Goal: Task Accomplishment & Management: Use online tool/utility

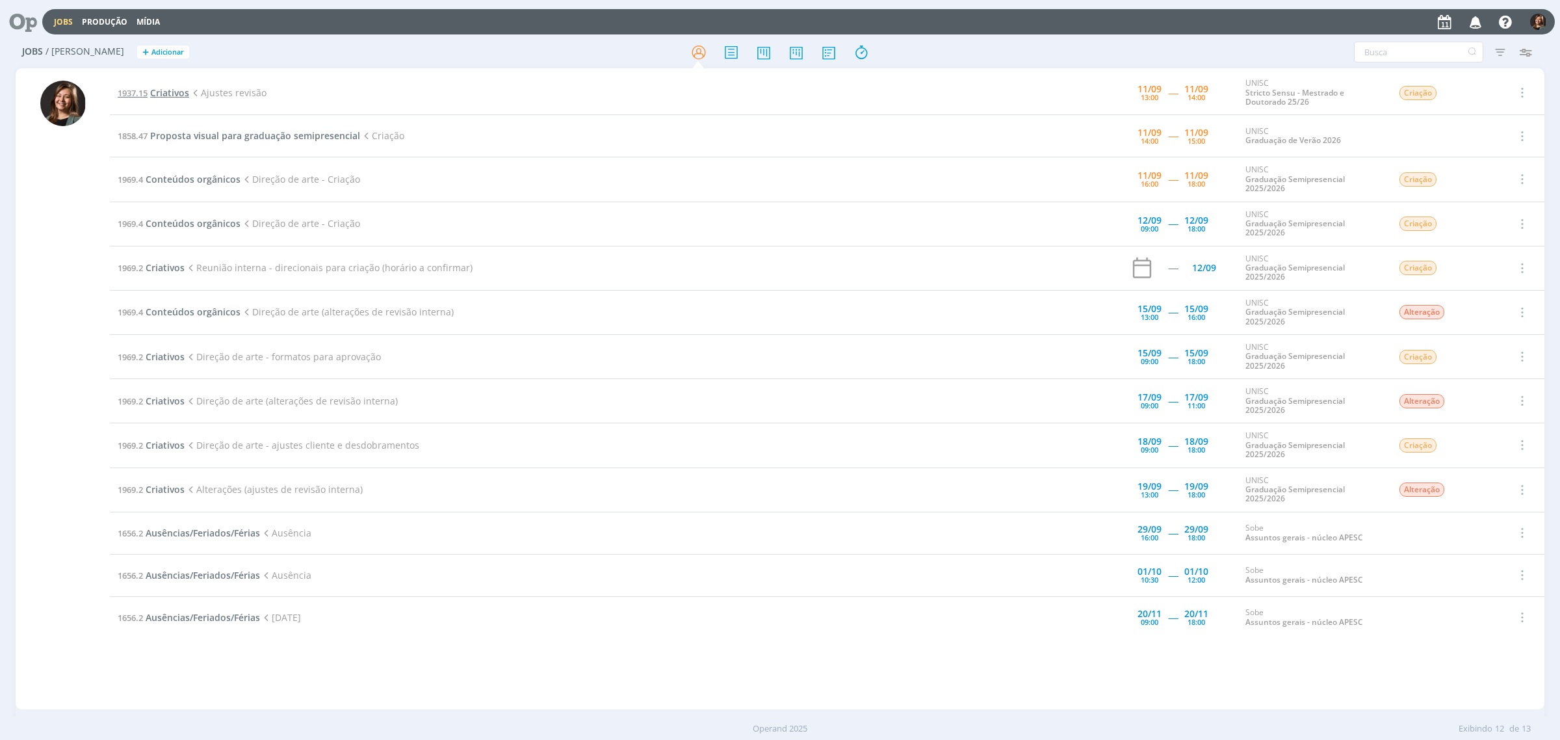
click at [156, 88] on span "Criativos" at bounding box center [169, 92] width 39 height 12
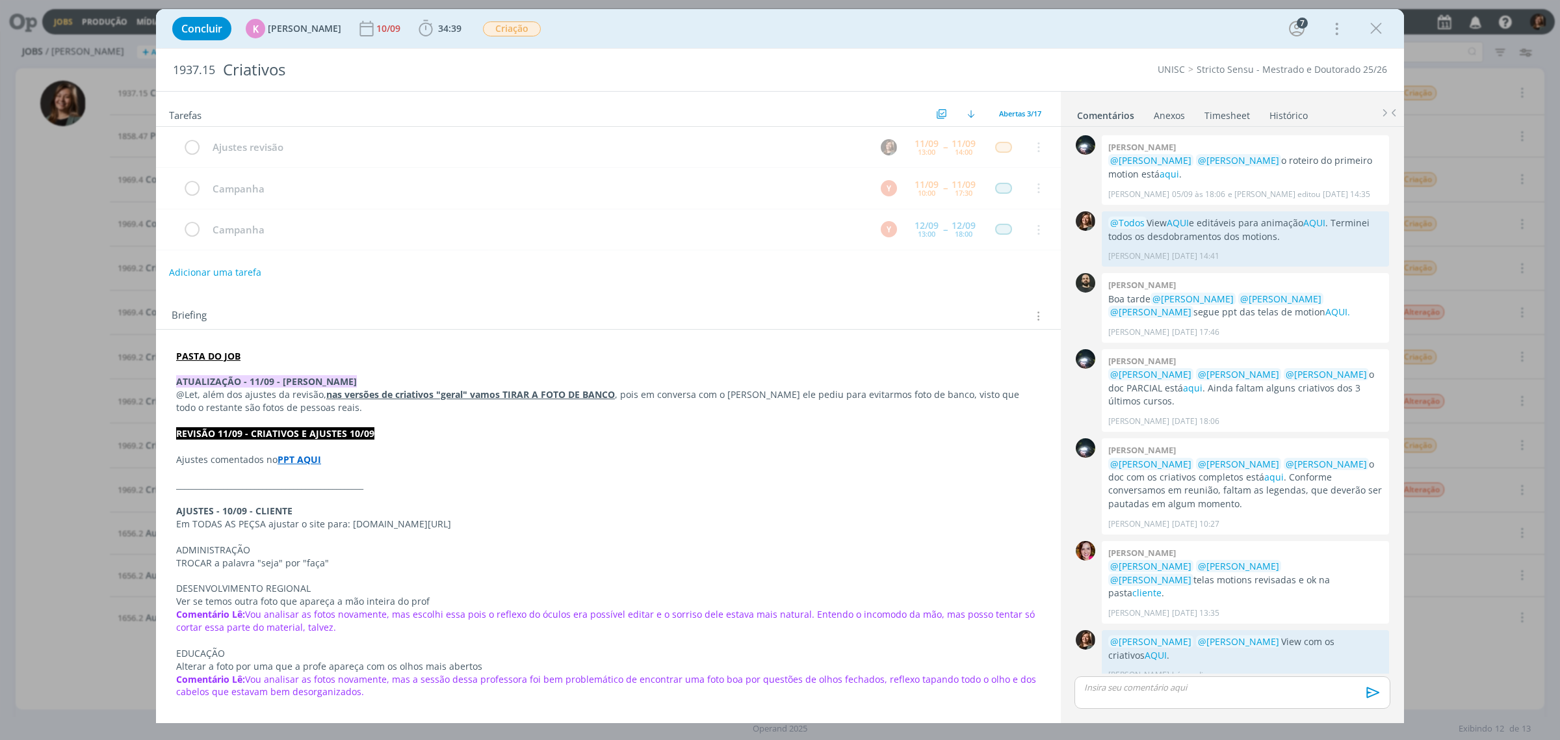
scroll to position [380, 0]
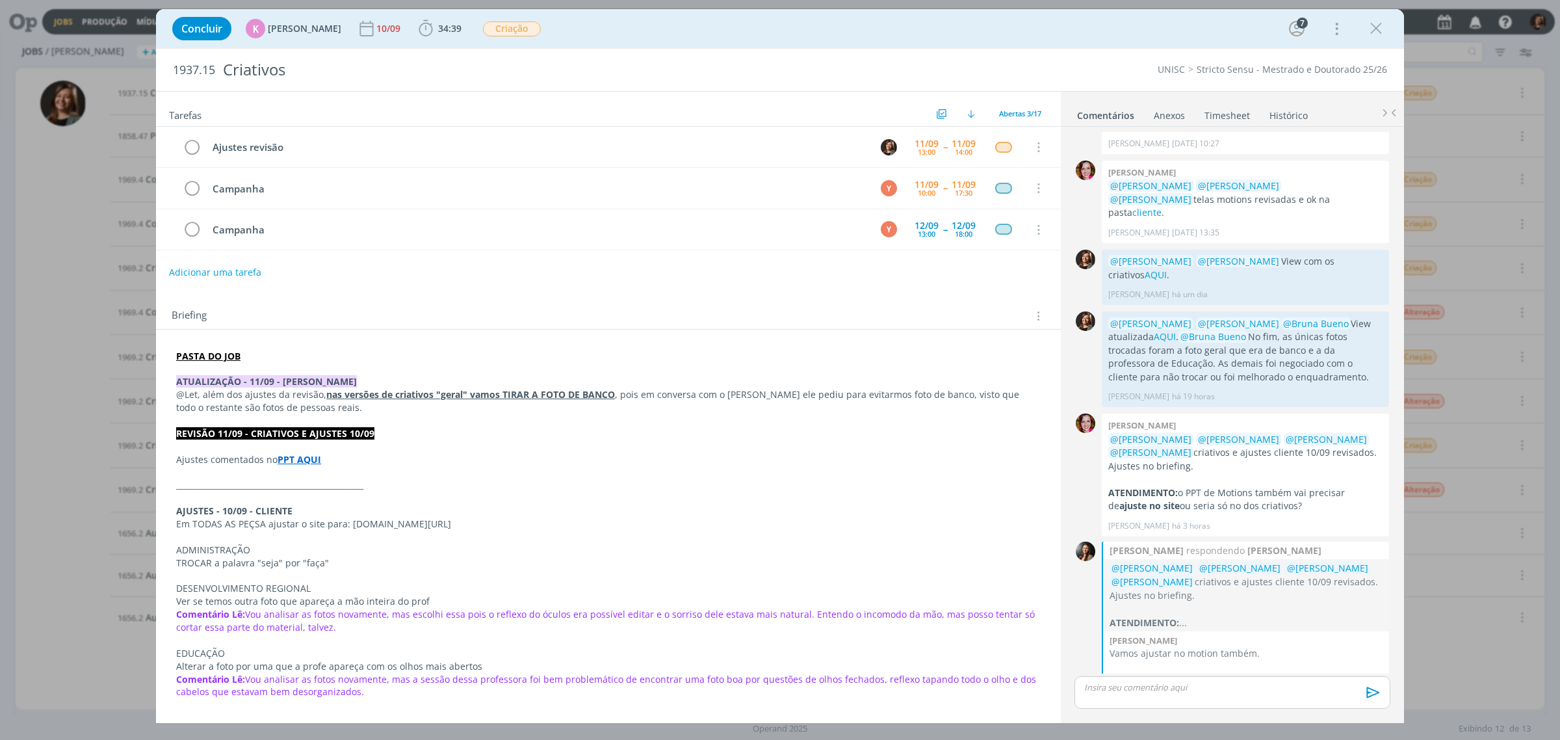
click at [299, 465] on strong "PPT AQUI" at bounding box center [300, 459] width 44 height 12
click at [299, 485] on link "[URL][DOMAIN_NAME]" at bounding box center [261, 484] width 98 height 17
click at [460, 45] on div "Concluir K [PERSON_NAME] 10/09 34:39 Iniciar Apontar Data * [DATE] Horas * 00:0…" at bounding box center [780, 28] width 1248 height 39
click at [456, 40] on span "34:39 Iniciar Apontar Data * [DATE] Horas * 00:00 Tarefa Selecione a tarefa Des…" at bounding box center [440, 28] width 51 height 23
click at [446, 23] on span "34:39" at bounding box center [449, 28] width 23 height 12
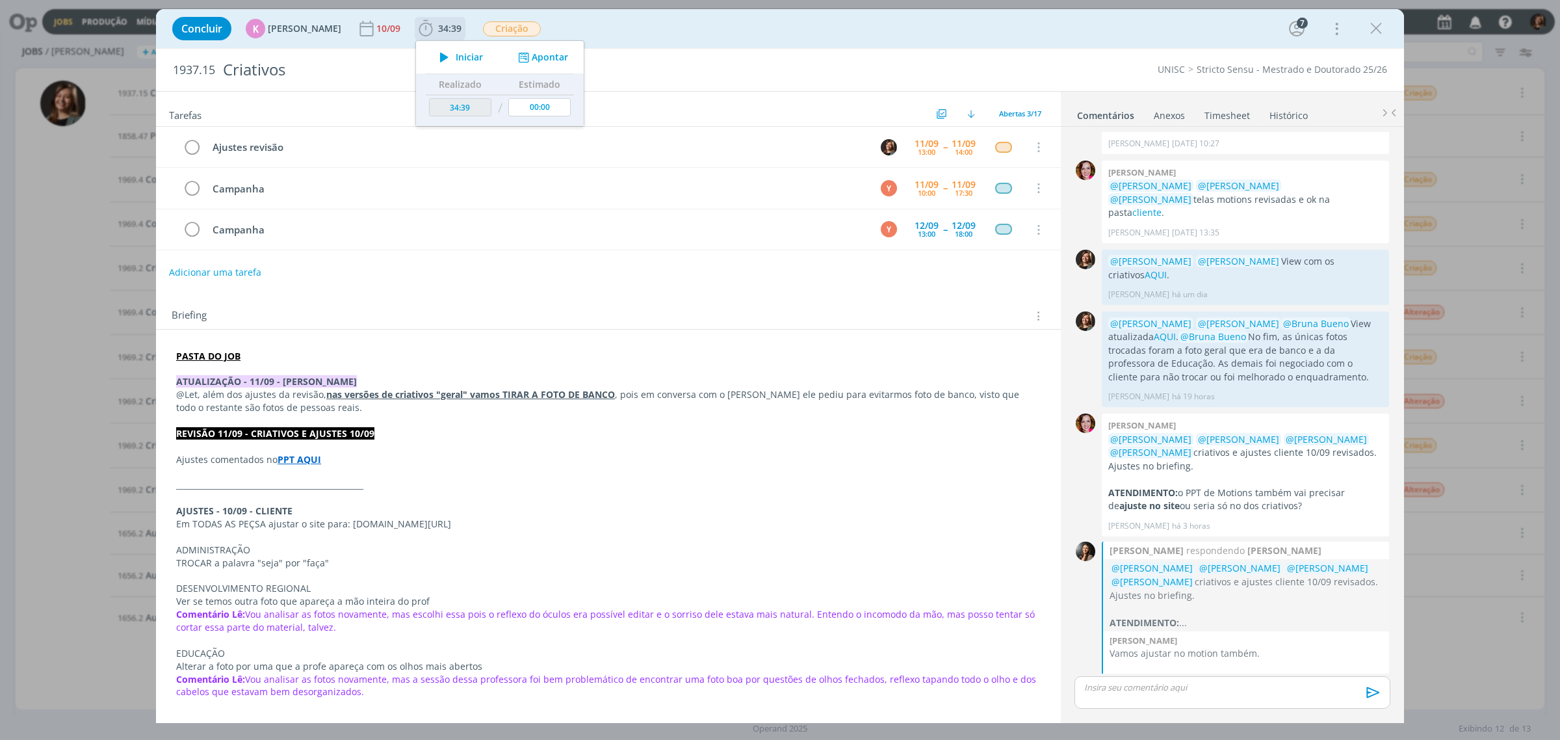
click at [456, 54] on span "Iniciar" at bounding box center [469, 57] width 27 height 9
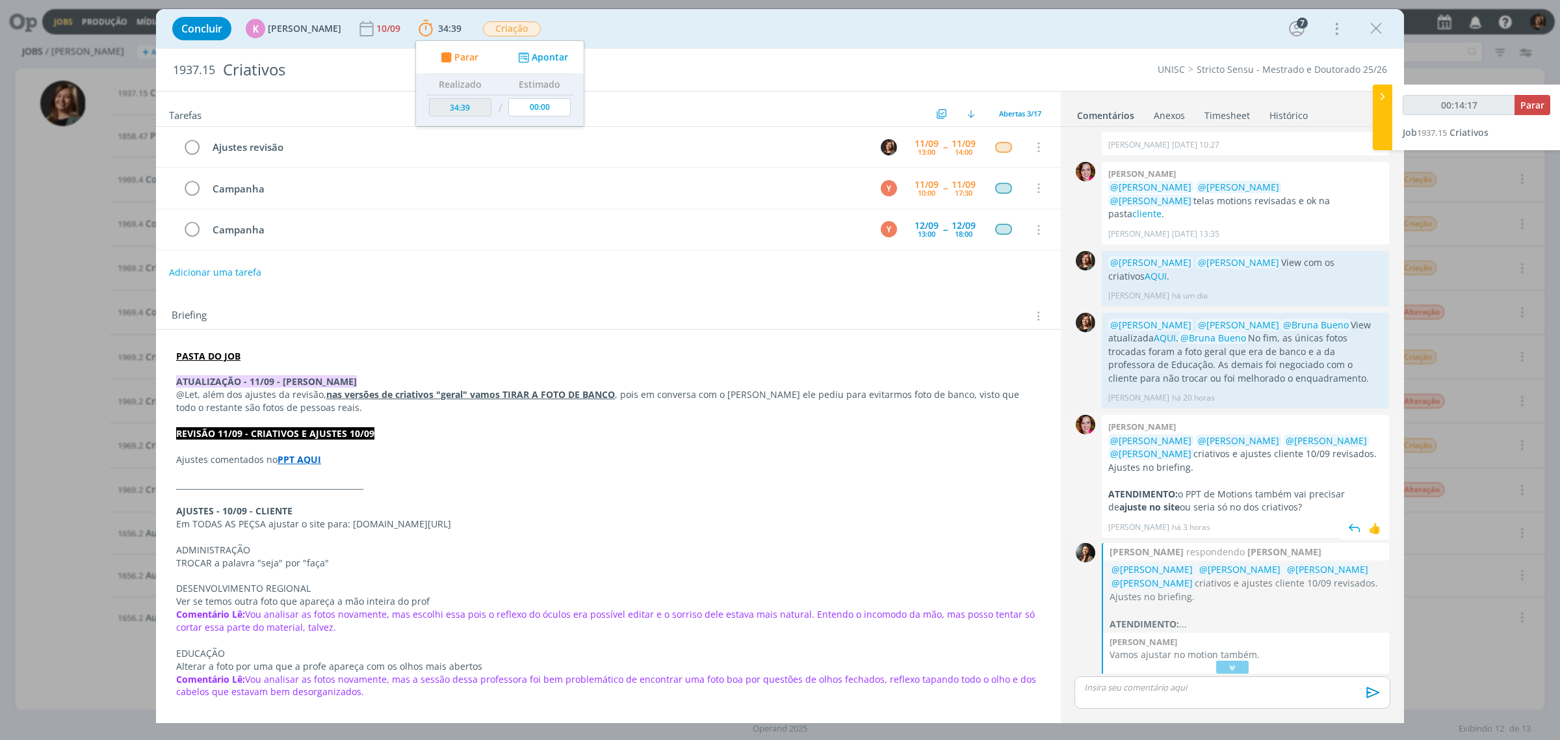
scroll to position [0, 0]
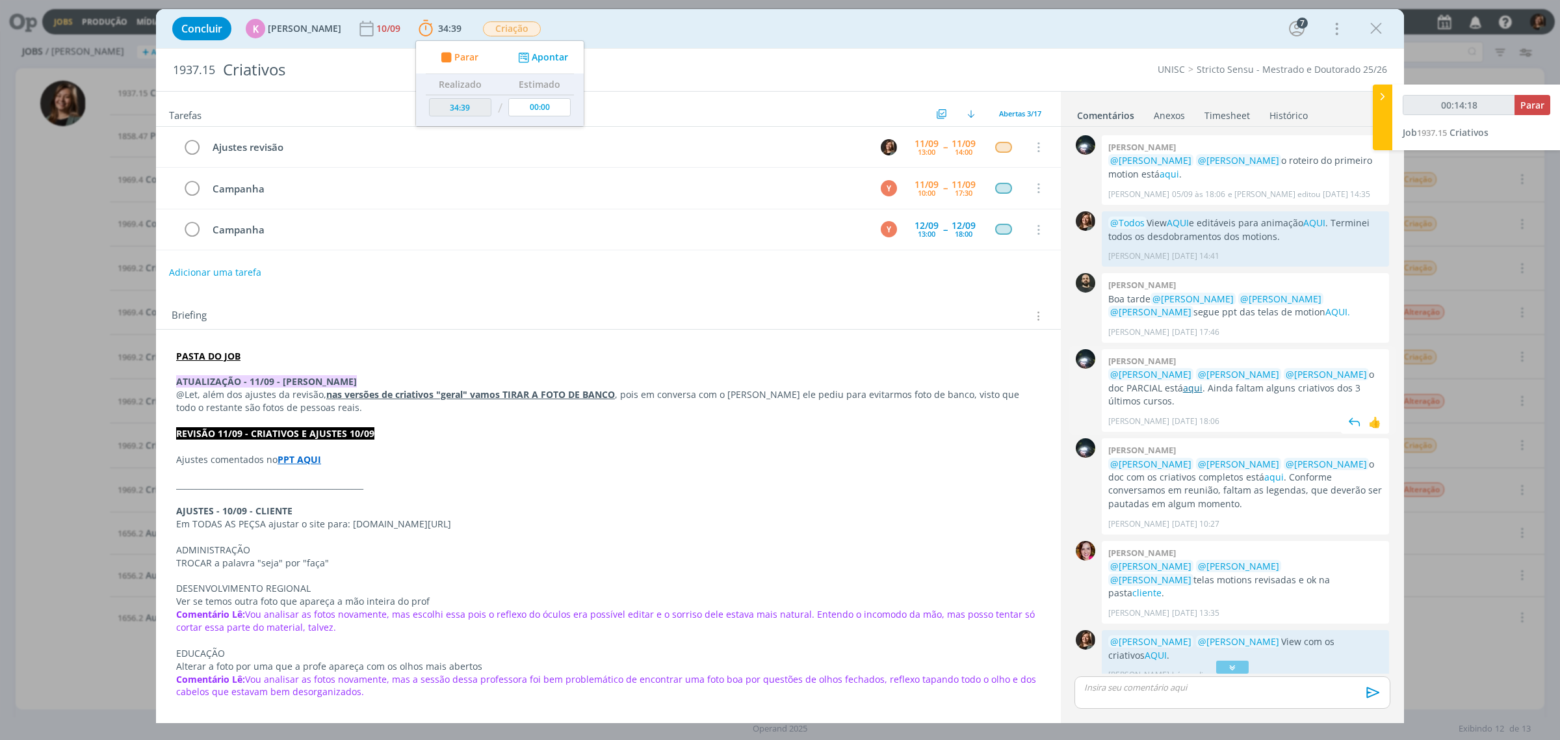
click at [1183, 385] on link "aqui" at bounding box center [1192, 387] width 19 height 12
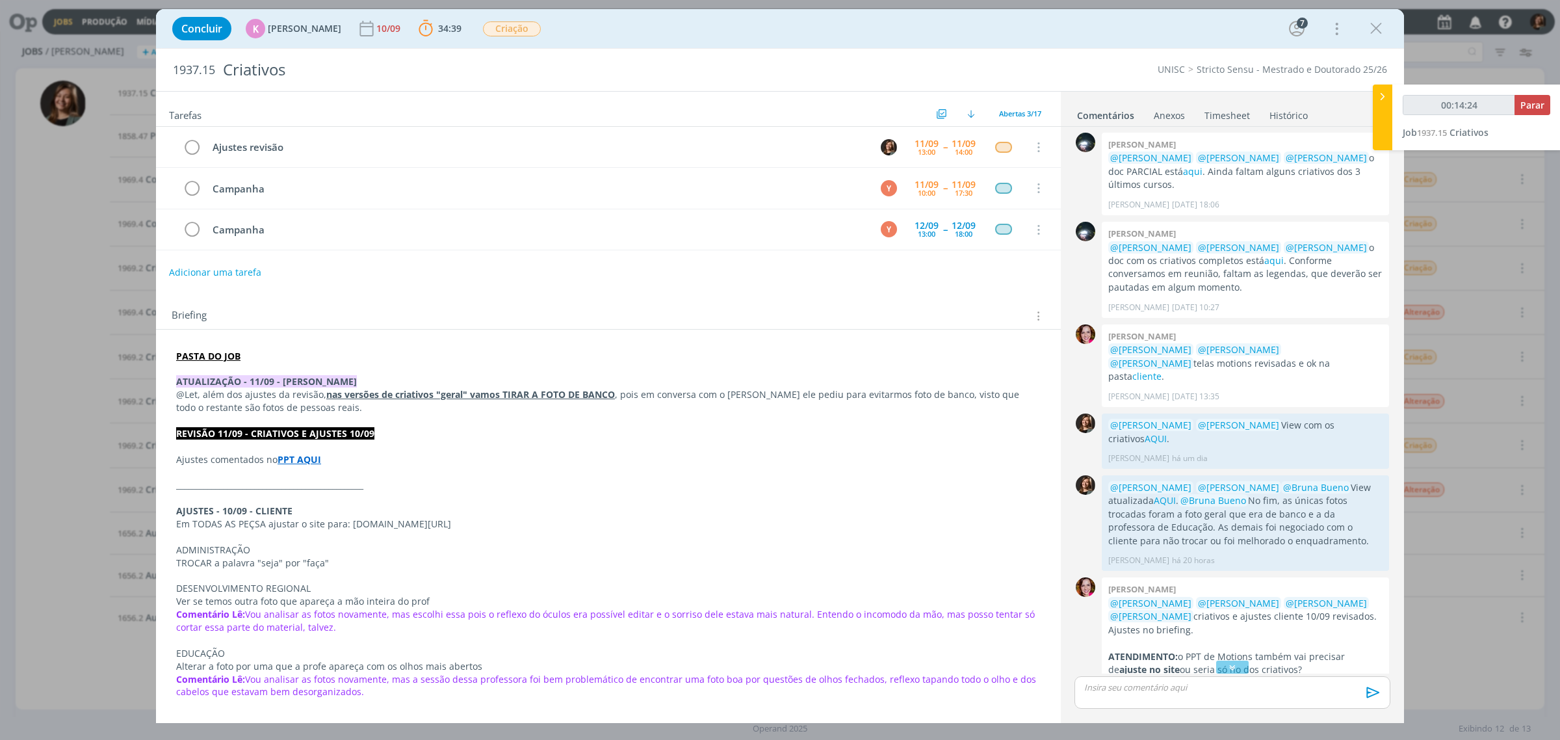
scroll to position [379, 0]
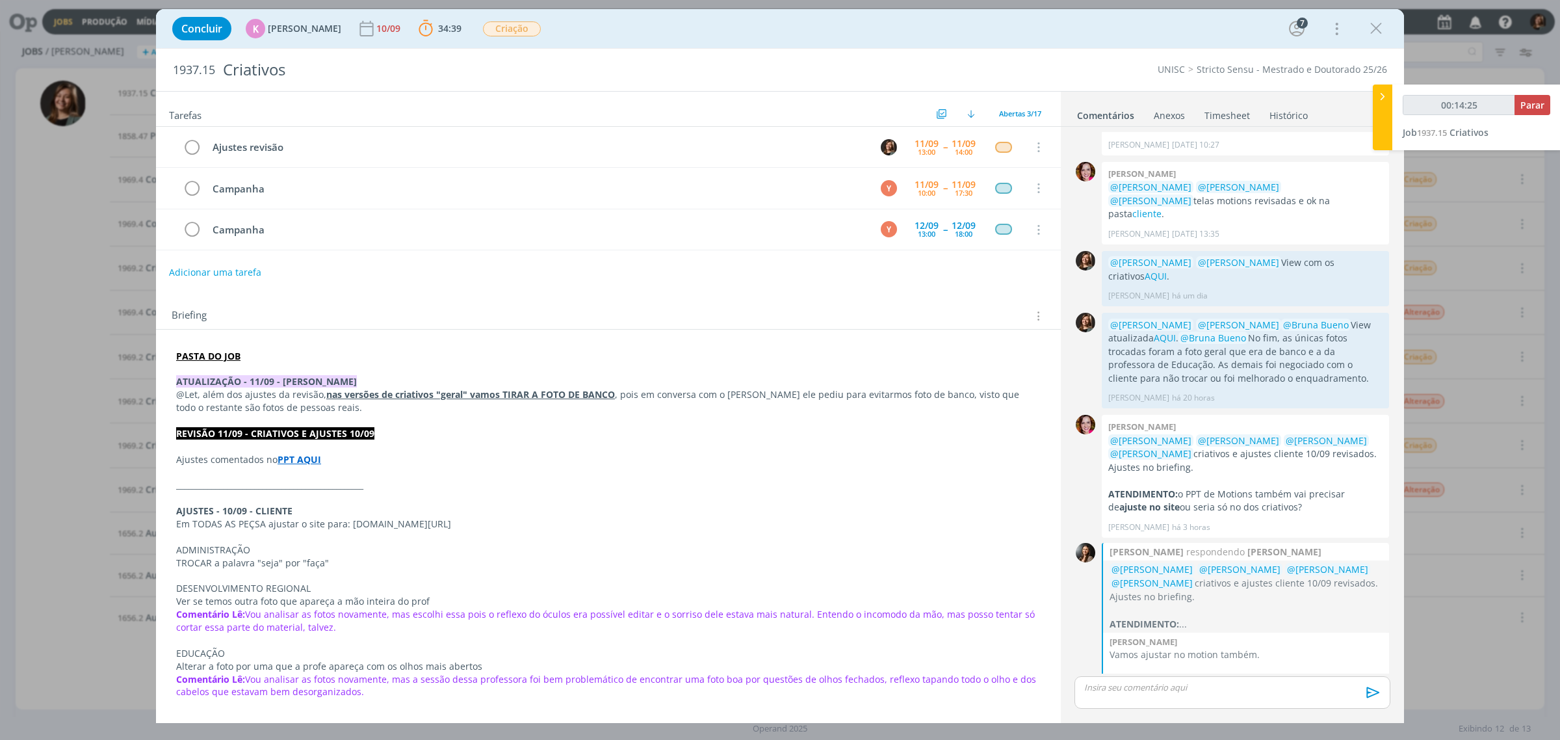
click at [236, 359] on strong "PASTA DO JOB" at bounding box center [208, 356] width 64 height 12
click at [257, 385] on link "[URL][DOMAIN_NAME]" at bounding box center [261, 380] width 98 height 17
type input "00:43:46"
click at [1534, 109] on span "Parar" at bounding box center [1532, 105] width 24 height 12
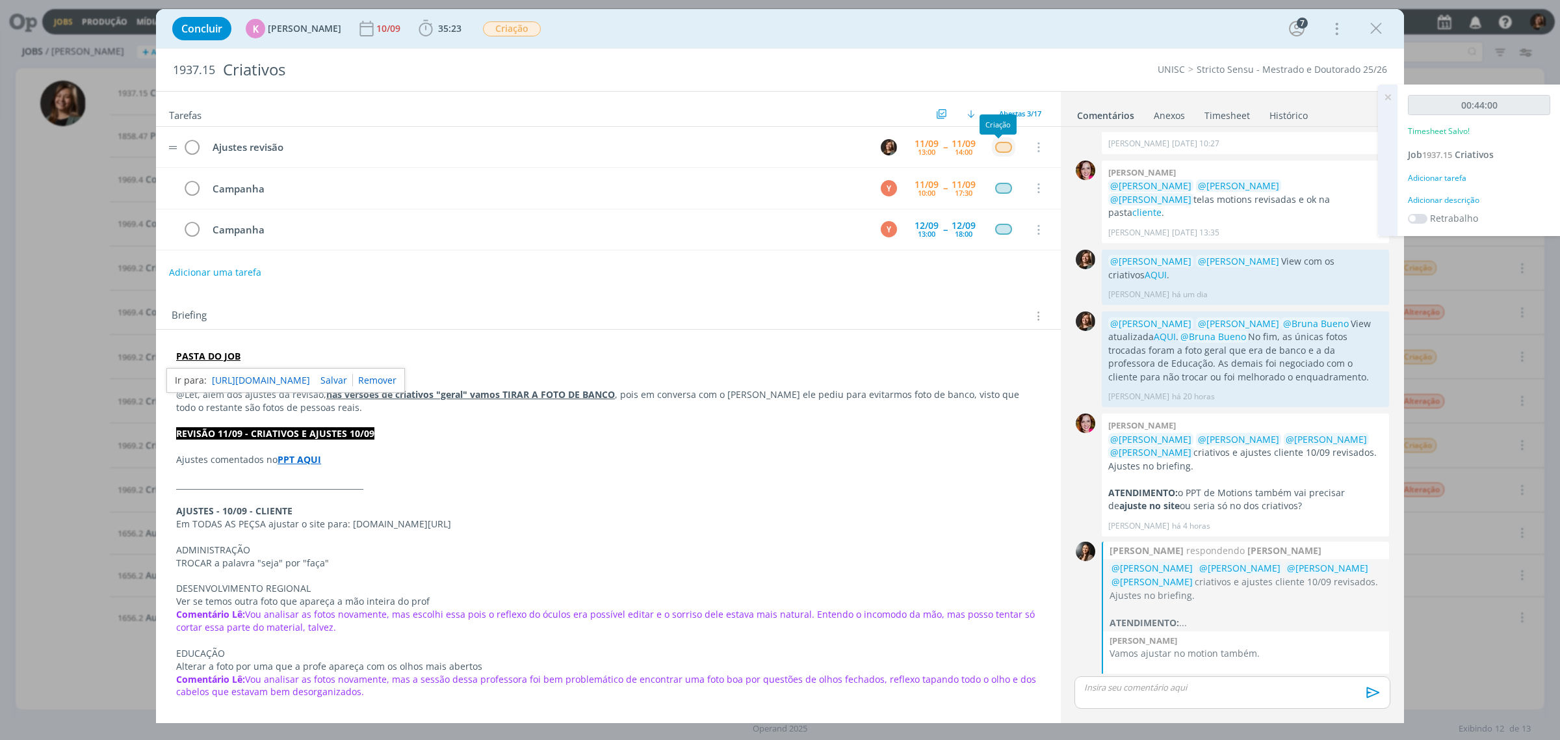
click at [1002, 144] on div "dialog" at bounding box center [1003, 147] width 16 height 11
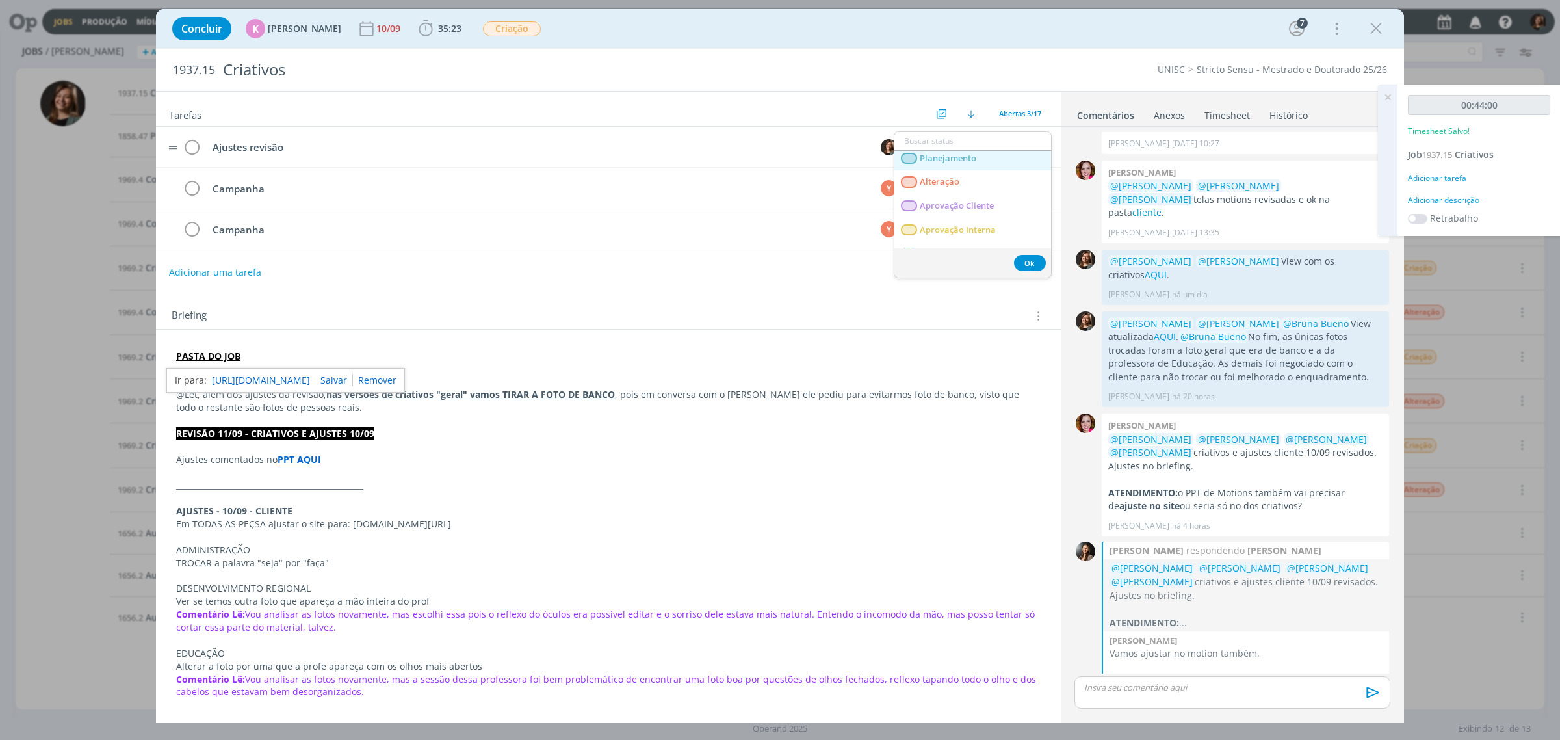
scroll to position [0, 0]
click at [963, 207] on link "Alteração" at bounding box center [972, 210] width 157 height 24
click at [1447, 172] on div "00:44:00 Timesheet Salvo! Job 1937.15 Criativos Adicionar tarefa Adicionar desc…" at bounding box center [1478, 159] width 163 height 151
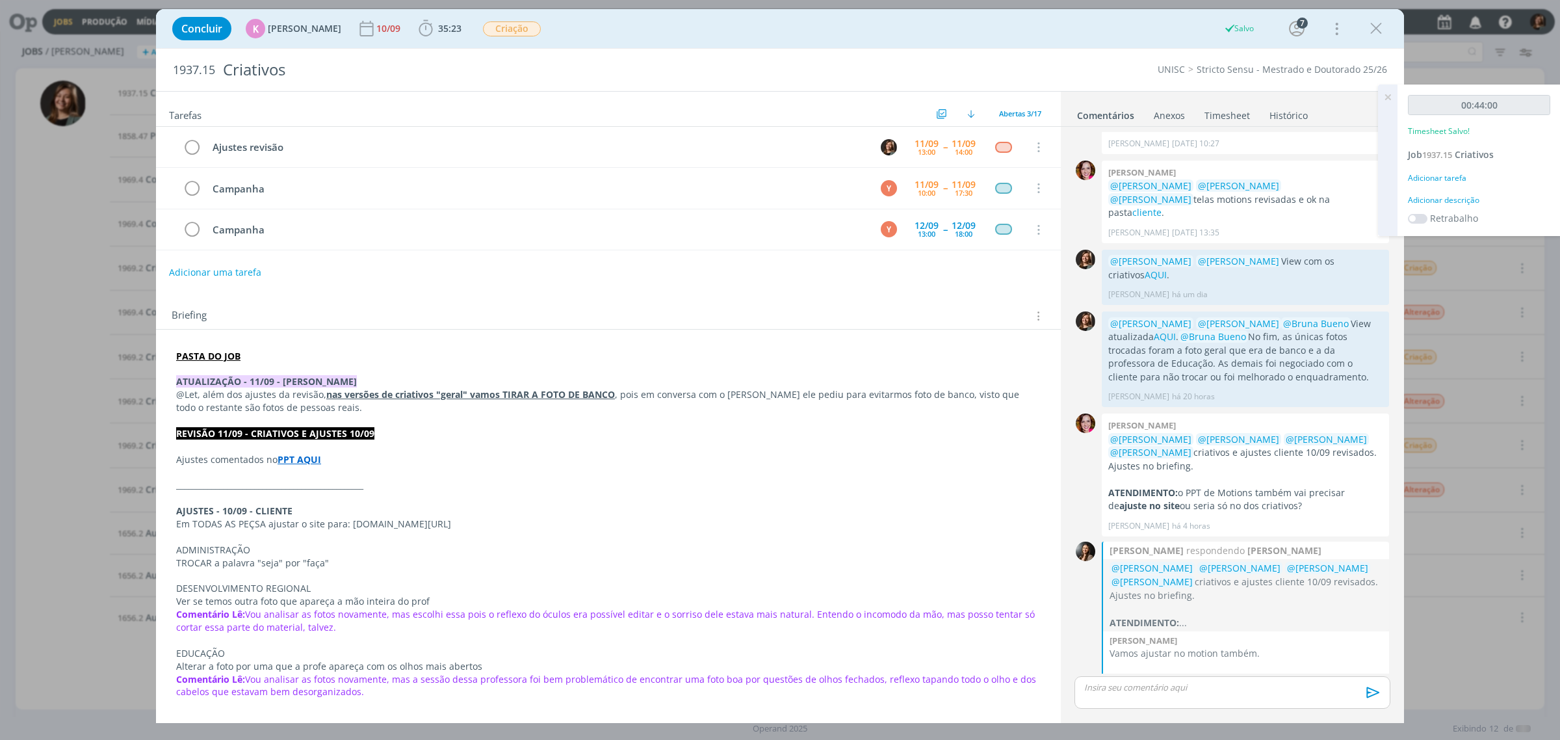
click at [1447, 174] on div "Adicionar tarefa" at bounding box center [1479, 178] width 142 height 12
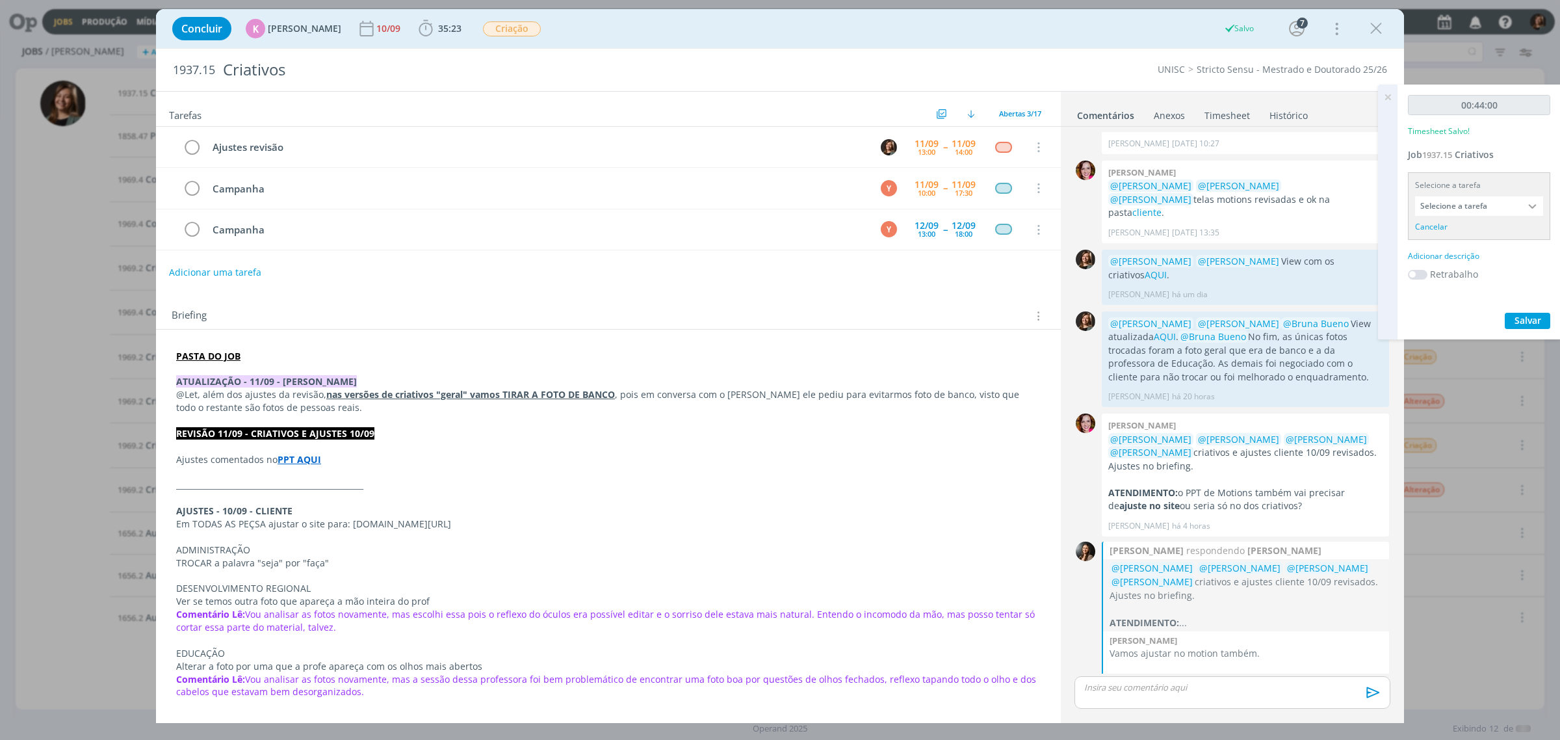
click at [1445, 209] on input "Selecione a tarefa" at bounding box center [1479, 205] width 128 height 19
drag, startPoint x: 1459, startPoint y: 307, endPoint x: 1463, endPoint y: 315, distance: 9.3
click at [1463, 315] on div "Abertas Campanha - [PERSON_NAME] - [PERSON_NAME] Ajustes revisão - [PERSON_NAME…" at bounding box center [1478, 453] width 127 height 409
click at [1463, 315] on div "Salvar" at bounding box center [1479, 321] width 142 height 16
click at [1460, 202] on input "Selecione a tarefa" at bounding box center [1479, 205] width 128 height 19
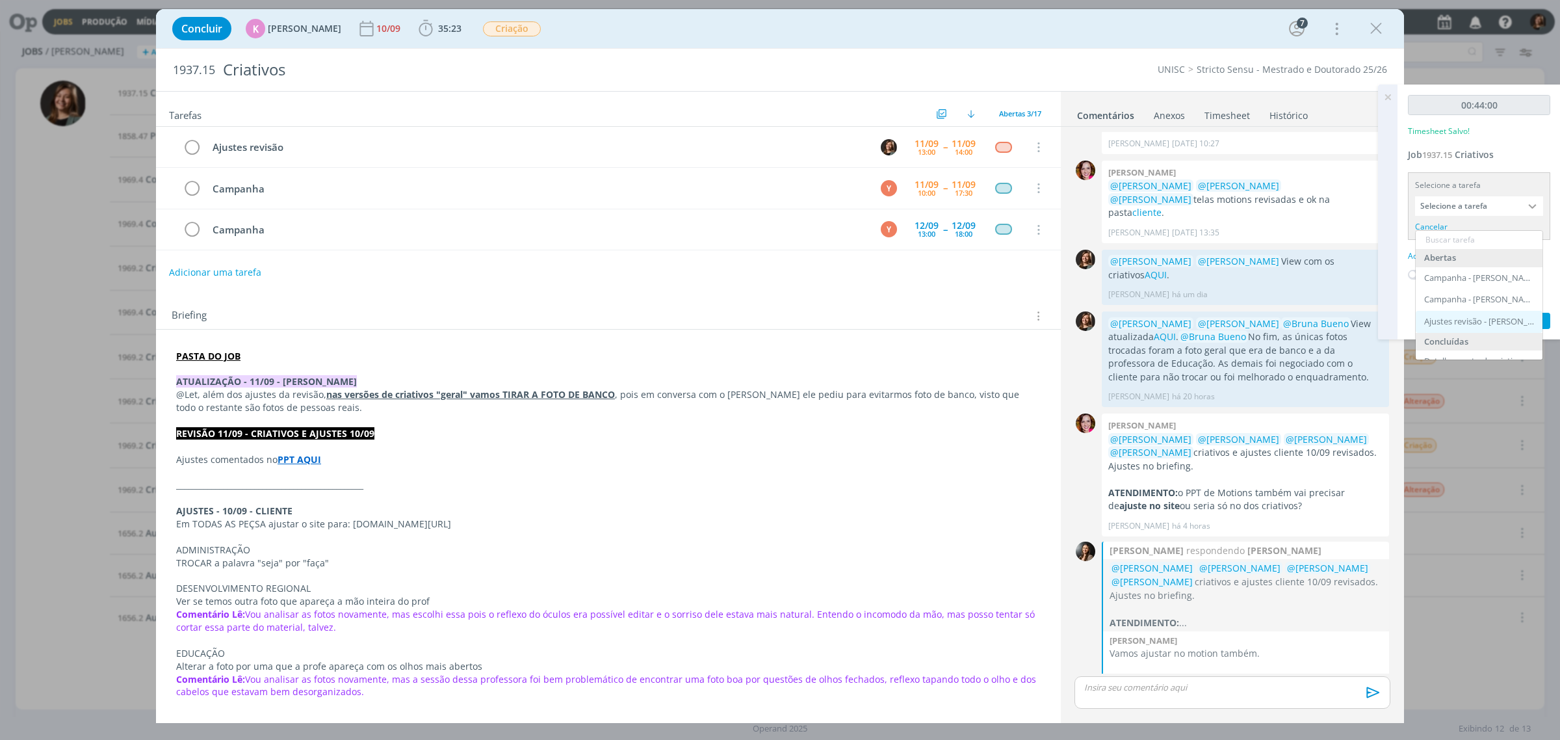
click at [1453, 311] on div "Ajustes revisão - [PERSON_NAME]" at bounding box center [1478, 322] width 127 height 22
type input "Ajustes revisão"
click at [1441, 244] on div "Adicionar descrição" at bounding box center [1479, 239] width 142 height 12
click at [1441, 244] on textarea at bounding box center [1479, 260] width 136 height 46
drag, startPoint x: 1525, startPoint y: 342, endPoint x: 1483, endPoint y: 322, distance: 46.2
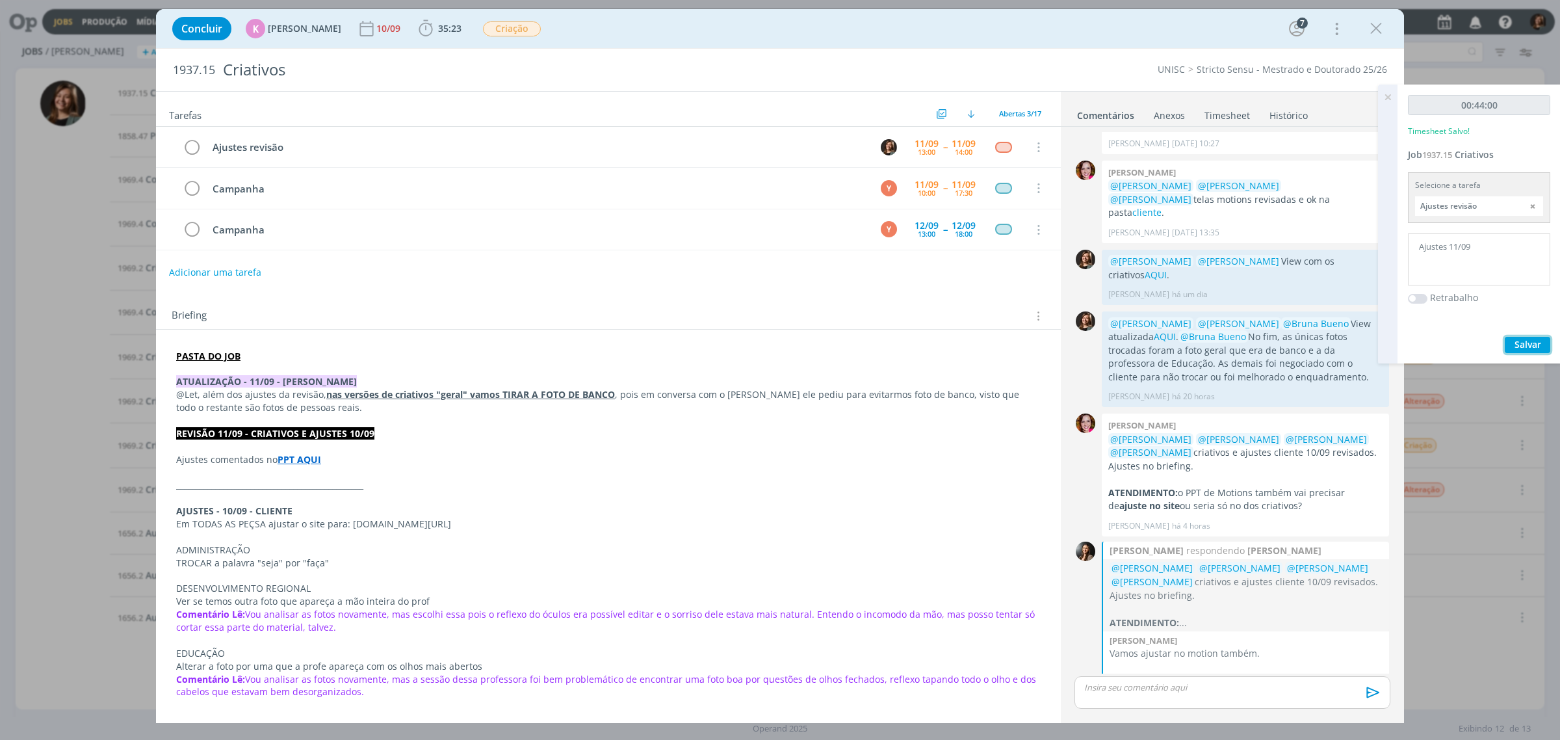
click at [1492, 330] on div "00:44:00 Timesheet Salvo! Job 1937.15 Criativos Selecione a tarefa Ajustes revi…" at bounding box center [1478, 223] width 163 height 279
click at [1448, 248] on textarea "Ajustes 11/09" at bounding box center [1479, 260] width 136 height 46
type textarea "Ajustes 10 e 11/09"
click at [1542, 333] on div "00:44:00 Timesheet Salvo! Job 1937.15 Criativos Selecione a tarefa Ajustes revi…" at bounding box center [1478, 223] width 163 height 279
click at [1531, 355] on div "00:44:00 Timesheet Salvo! Job 1937.15 Criativos Selecione a tarefa Ajustes revi…" at bounding box center [1478, 223] width 163 height 279
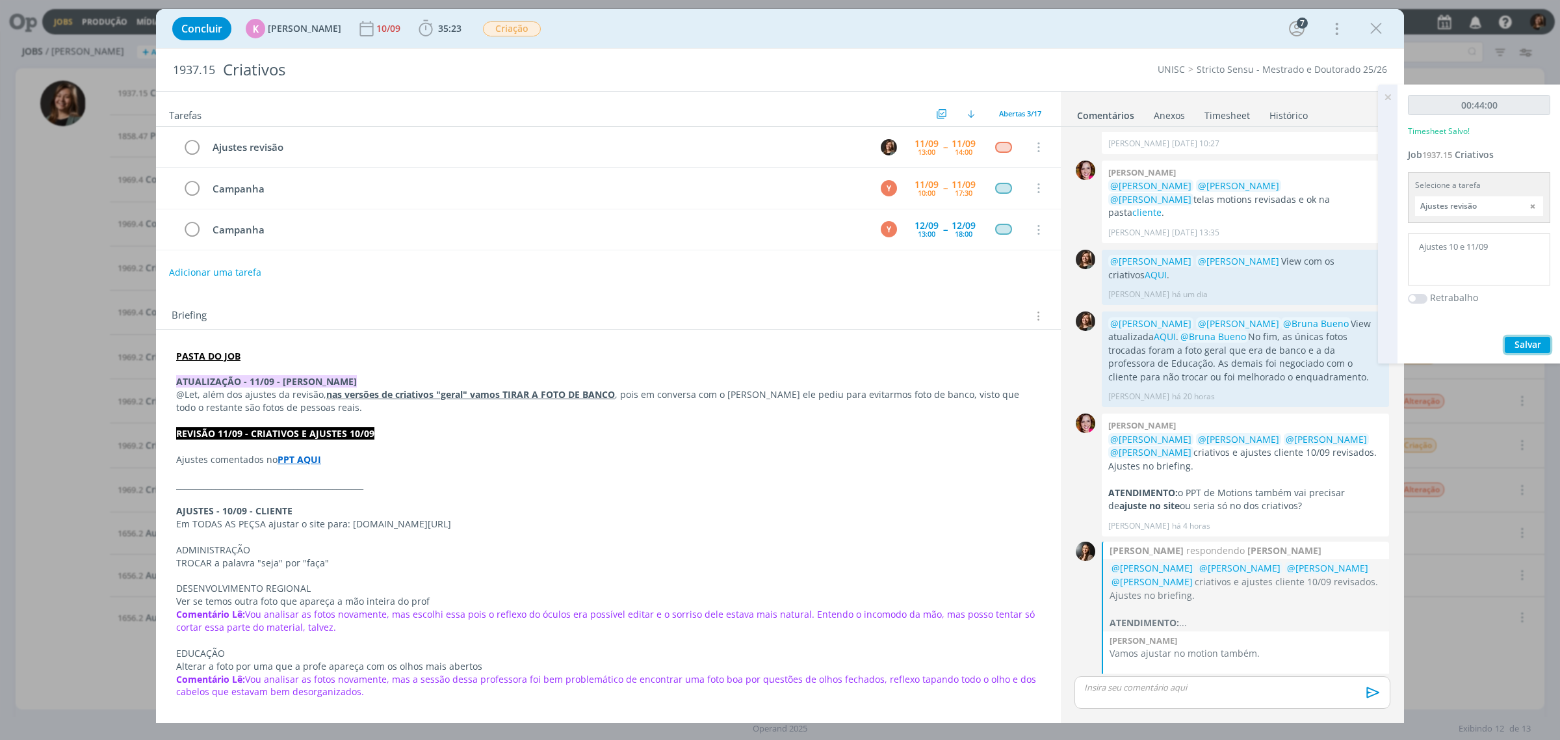
click at [1531, 351] on button "Salvar" at bounding box center [1527, 345] width 45 height 16
click at [1215, 574] on p "@[PERSON_NAME] @[PERSON_NAME] @[PERSON_NAME] @[PERSON_NAME] criativos e ajustes…" at bounding box center [1245, 582] width 273 height 41
click at [1366, 34] on icon "dialog" at bounding box center [1375, 28] width 19 height 19
